Goal: Find specific page/section: Find specific page/section

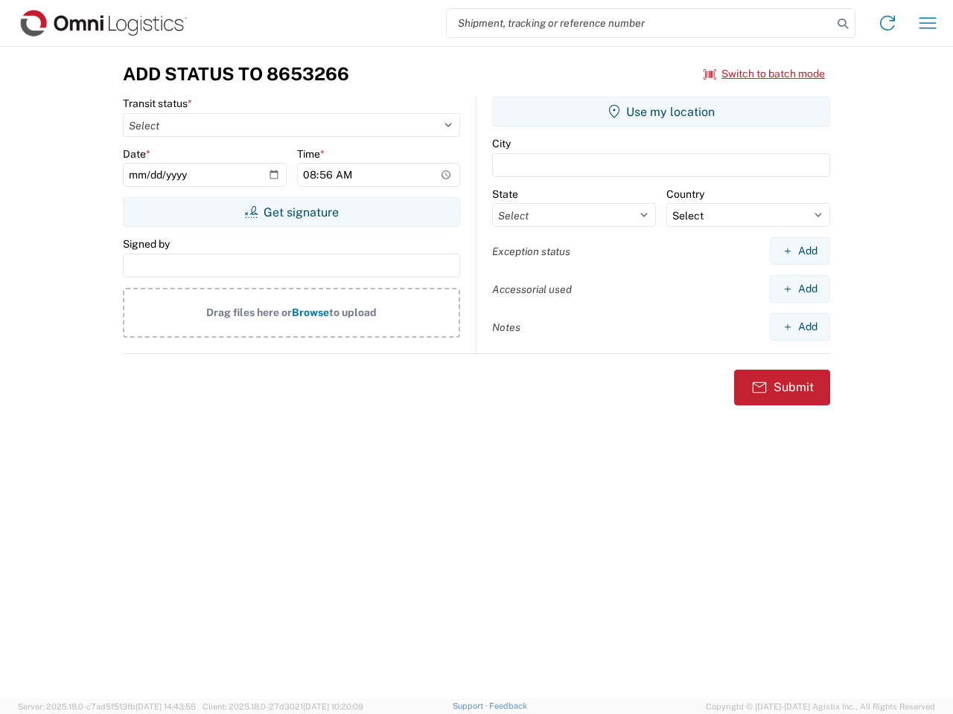
click at [639, 23] on input "search" at bounding box center [640, 23] width 386 height 28
click at [842, 24] on icon at bounding box center [842, 23] width 21 height 21
click at [887, 23] on icon at bounding box center [887, 23] width 24 height 24
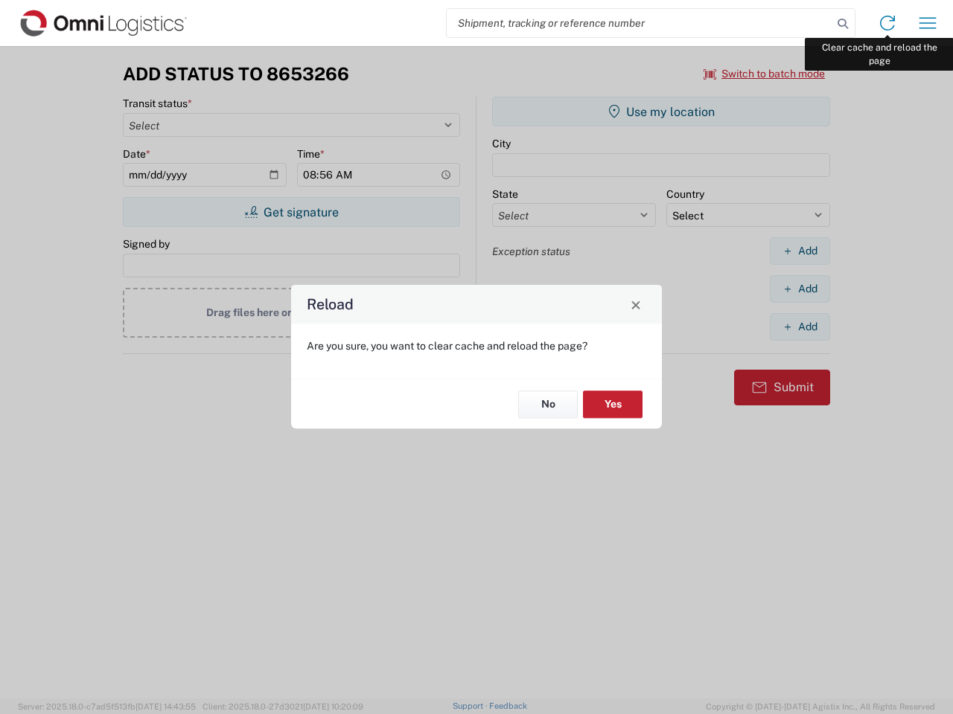
click at [927, 23] on div "Reload Are you sure, you want to clear cache and reload the page? No Yes" at bounding box center [476, 357] width 953 height 714
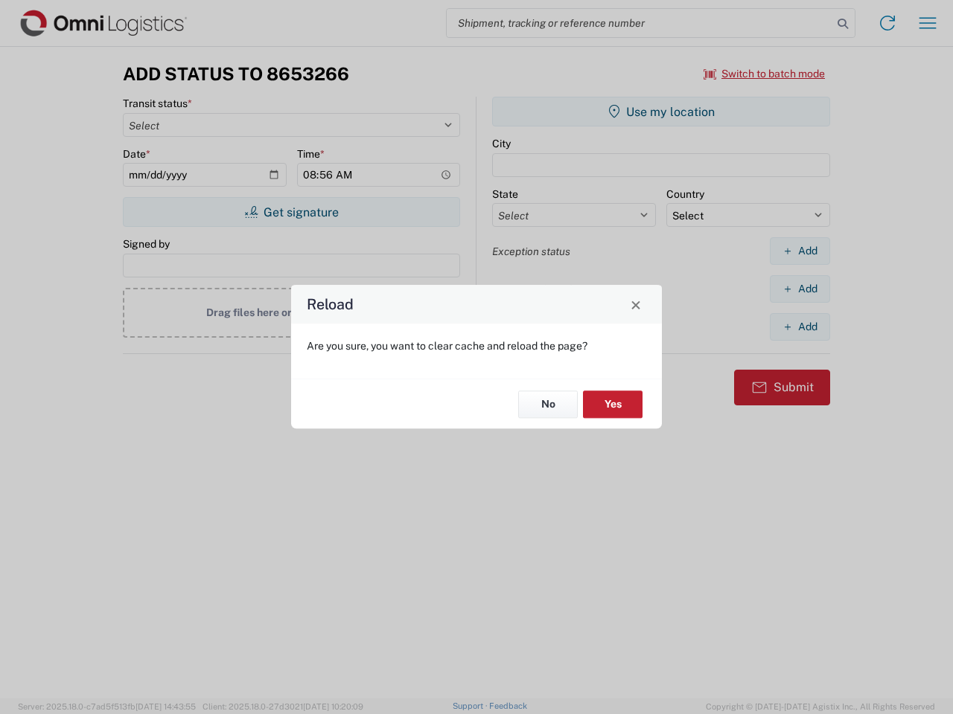
click at [764, 74] on div "Reload Are you sure, you want to clear cache and reload the page? No Yes" at bounding box center [476, 357] width 953 height 714
click at [291, 212] on div "Reload Are you sure, you want to clear cache and reload the page? No Yes" at bounding box center [476, 357] width 953 height 714
click at [661, 112] on div "Reload Are you sure, you want to clear cache and reload the page? No Yes" at bounding box center [476, 357] width 953 height 714
click at [799, 251] on div "Reload Are you sure, you want to clear cache and reload the page? No Yes" at bounding box center [476, 357] width 953 height 714
click at [799, 289] on div "Reload Are you sure, you want to clear cache and reload the page? No Yes" at bounding box center [476, 357] width 953 height 714
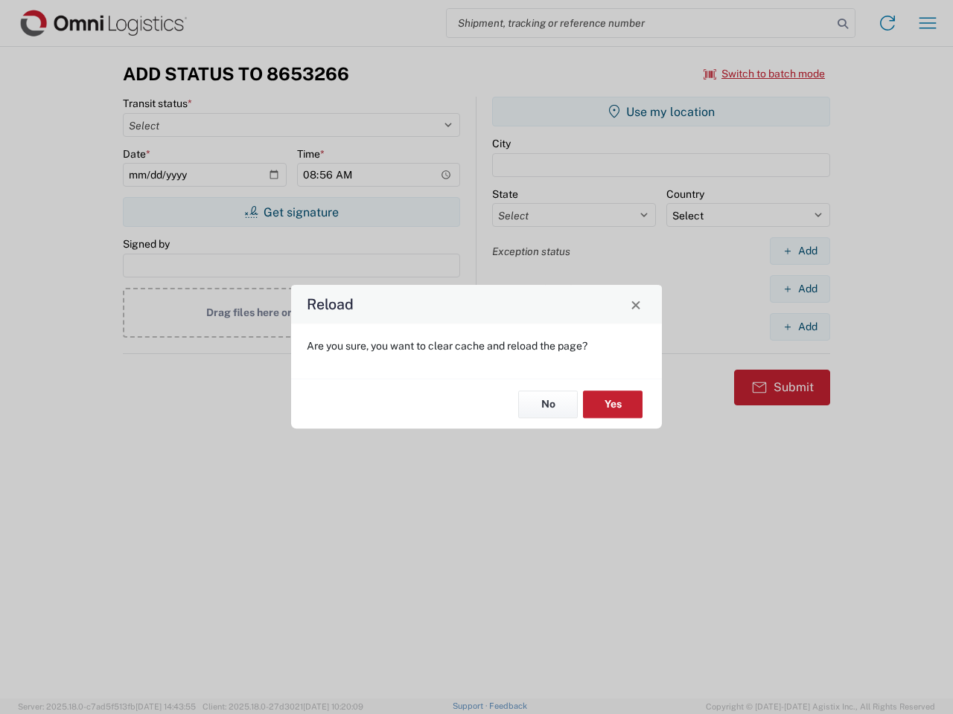
click at [799, 327] on div "Reload Are you sure, you want to clear cache and reload the page? No Yes" at bounding box center [476, 357] width 953 height 714
